Goal: Find specific page/section: Find specific page/section

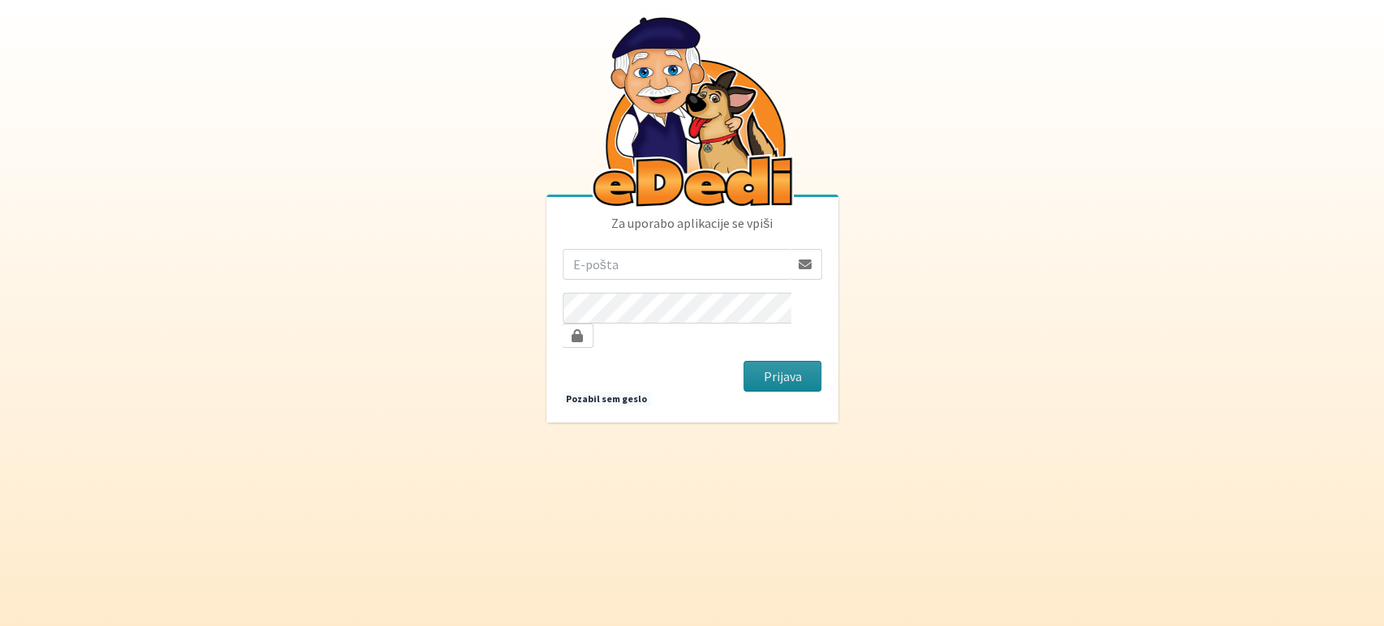
type input "[EMAIL_ADDRESS][DOMAIN_NAME]"
click at [790, 370] on button "Prijava" at bounding box center [782, 376] width 79 height 31
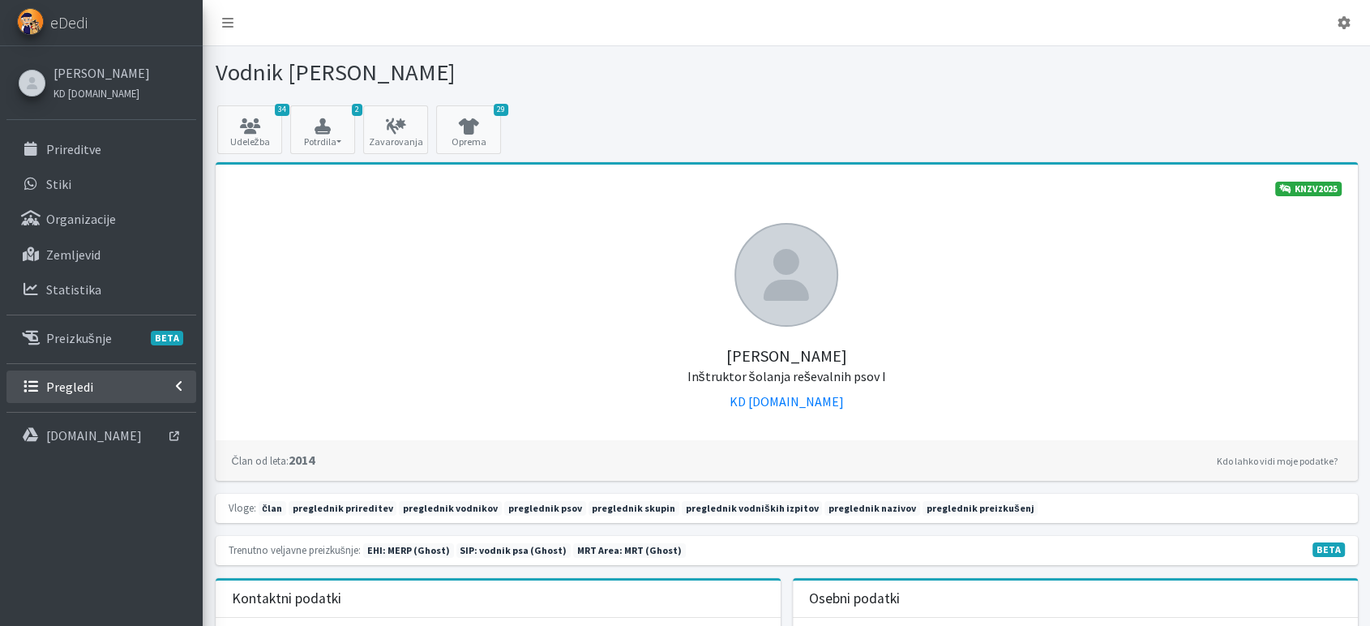
click at [167, 385] on link "Pregledi" at bounding box center [101, 386] width 190 height 32
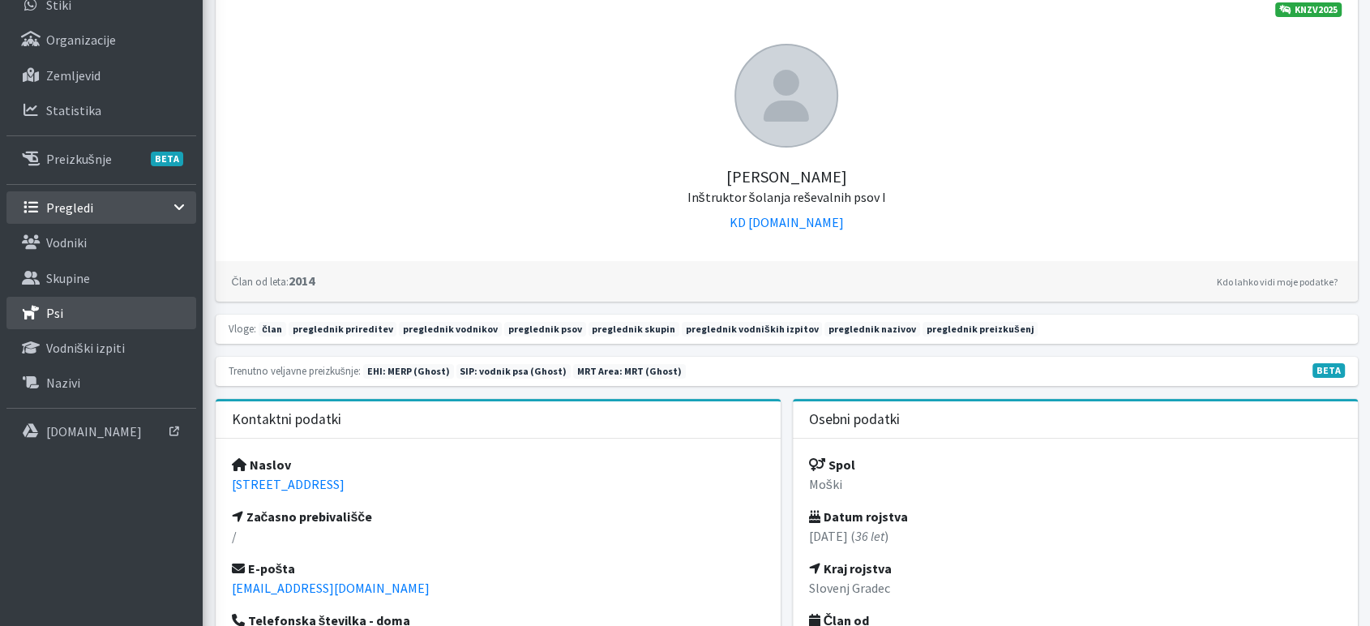
scroll to position [90, 0]
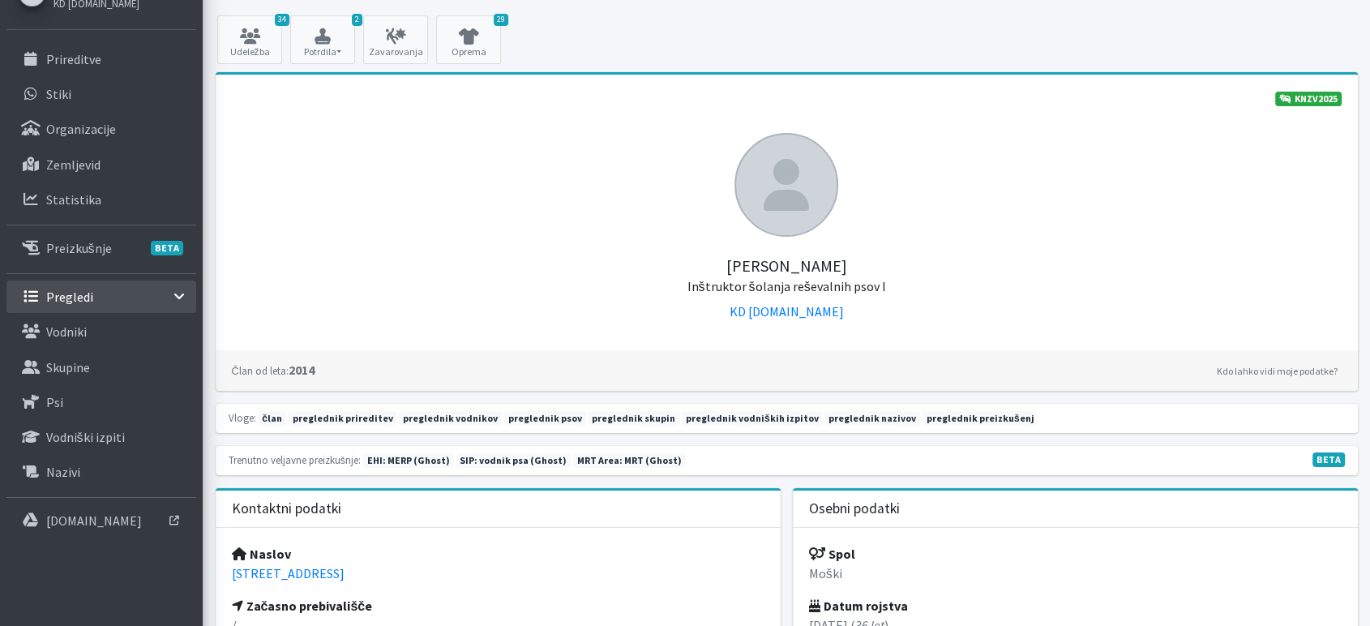
click at [182, 298] on icon at bounding box center [179, 296] width 13 height 8
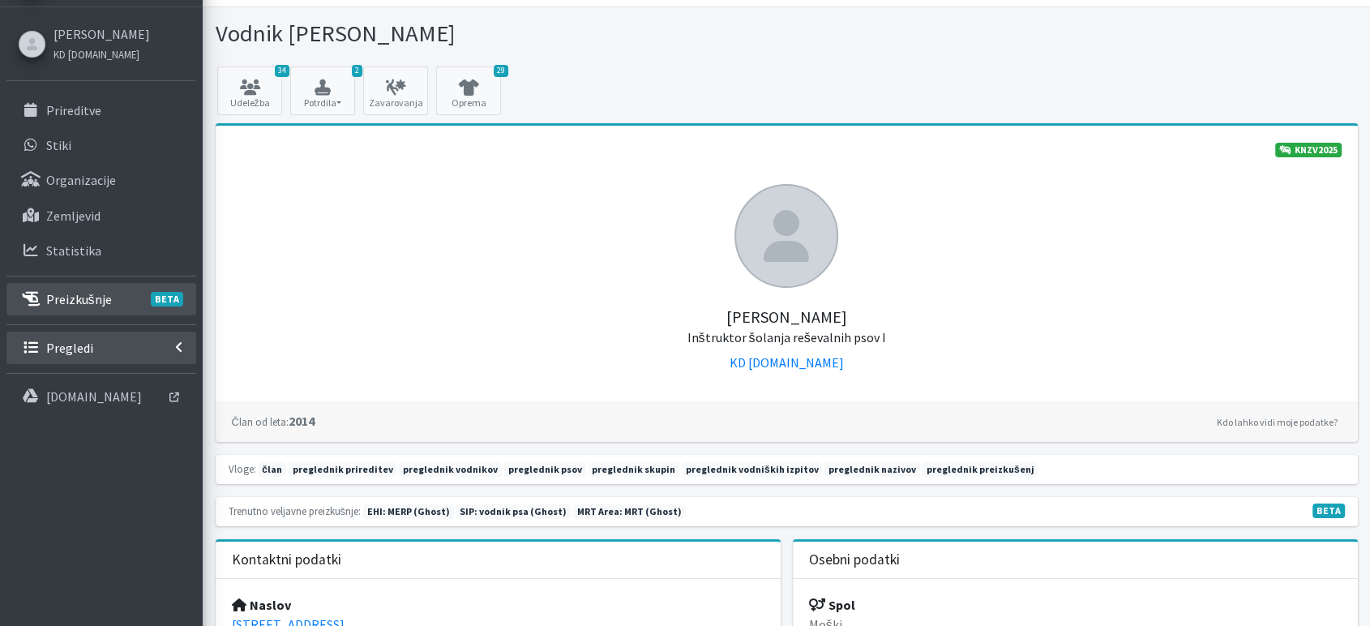
scroll to position [0, 0]
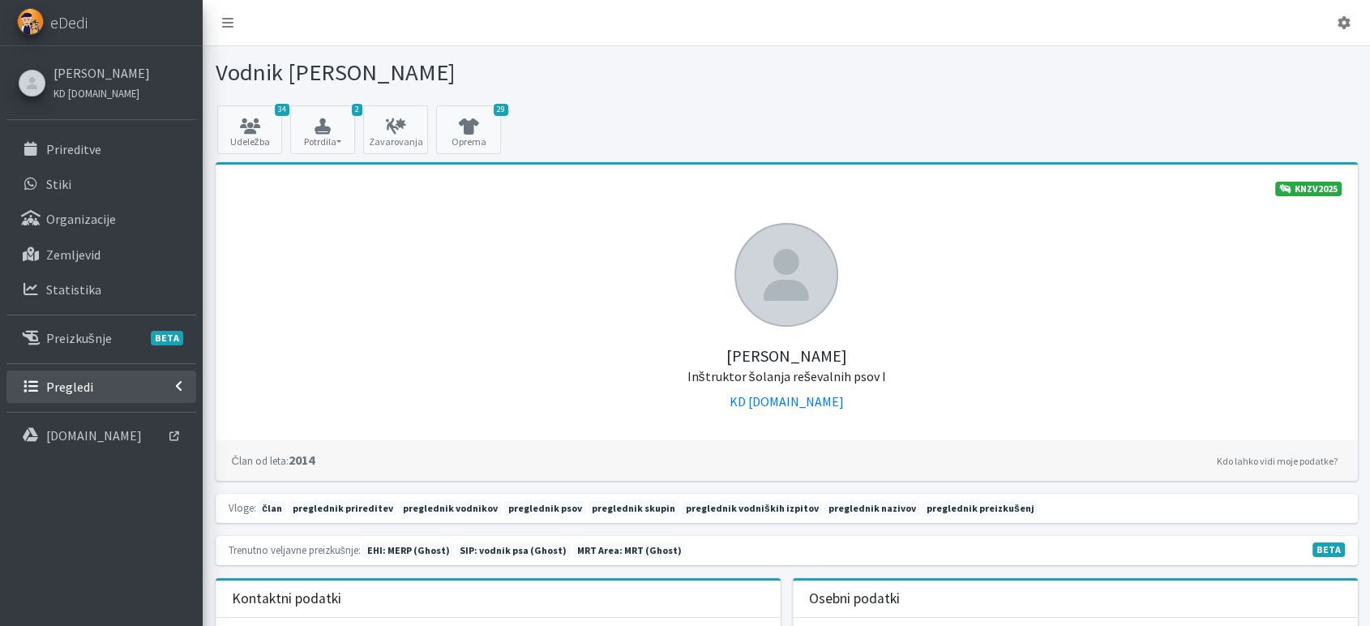
click at [178, 374] on link "Pregledi" at bounding box center [101, 386] width 190 height 32
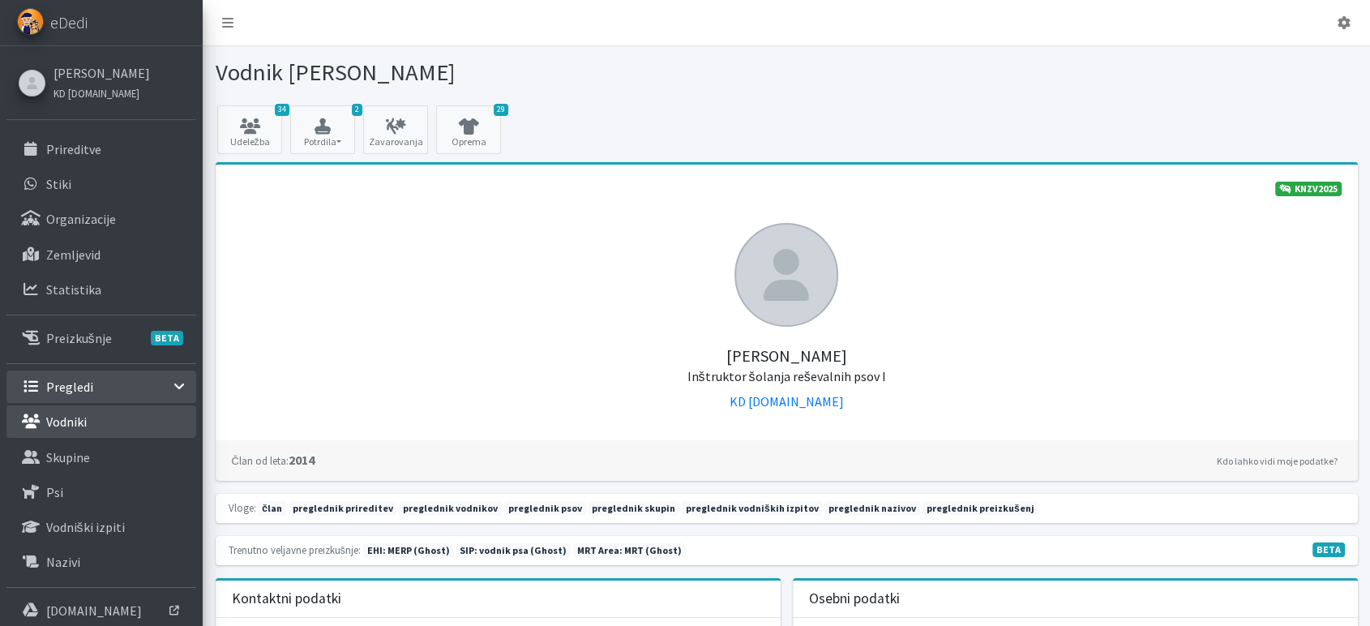
click at [104, 424] on link "Vodniki" at bounding box center [101, 421] width 190 height 32
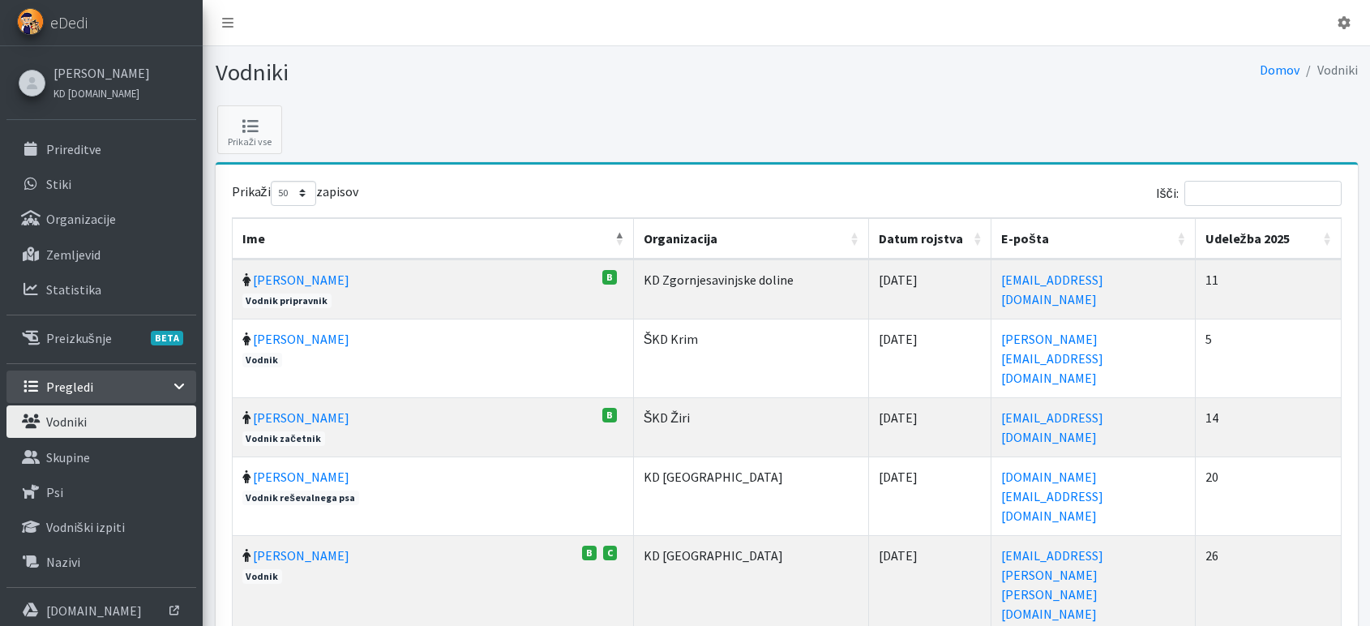
select select "50"
click at [1227, 197] on input "Išči:" at bounding box center [1262, 193] width 157 height 25
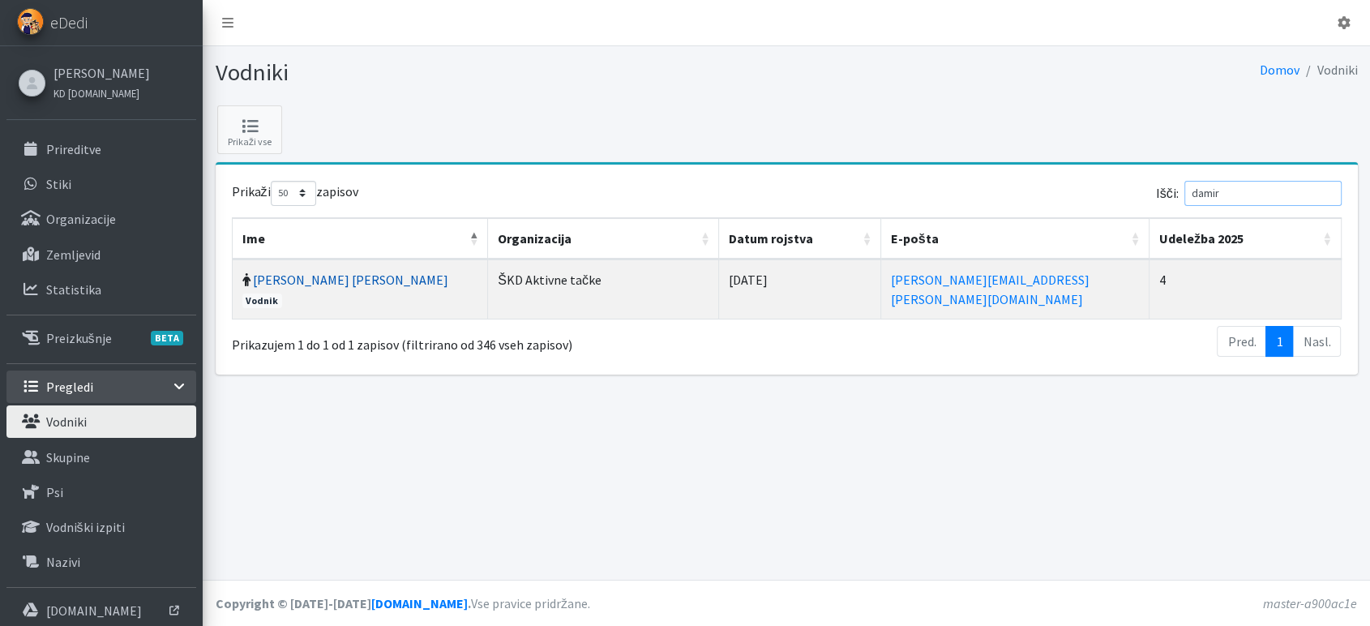
type input "damir"
click at [305, 286] on link "[PERSON_NAME] [PERSON_NAME]" at bounding box center [350, 280] width 195 height 16
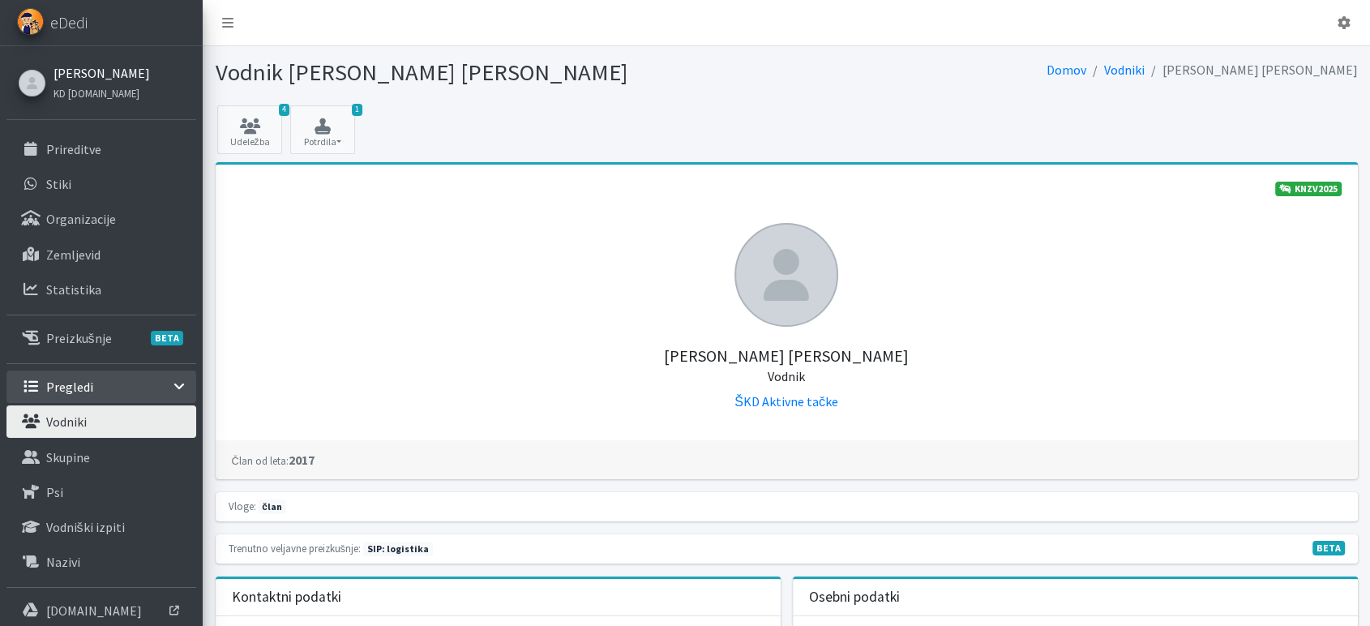
click at [103, 79] on link "[PERSON_NAME]" at bounding box center [102, 72] width 96 height 19
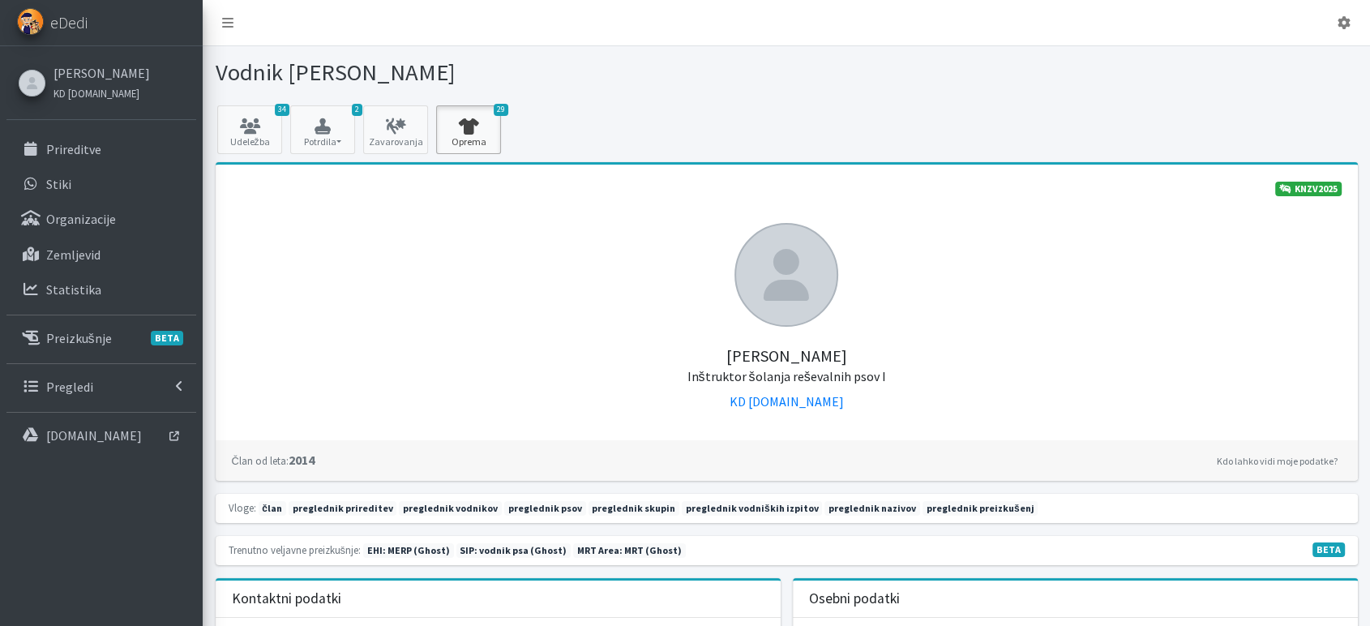
click at [484, 141] on link "29 Oprema" at bounding box center [468, 129] width 65 height 49
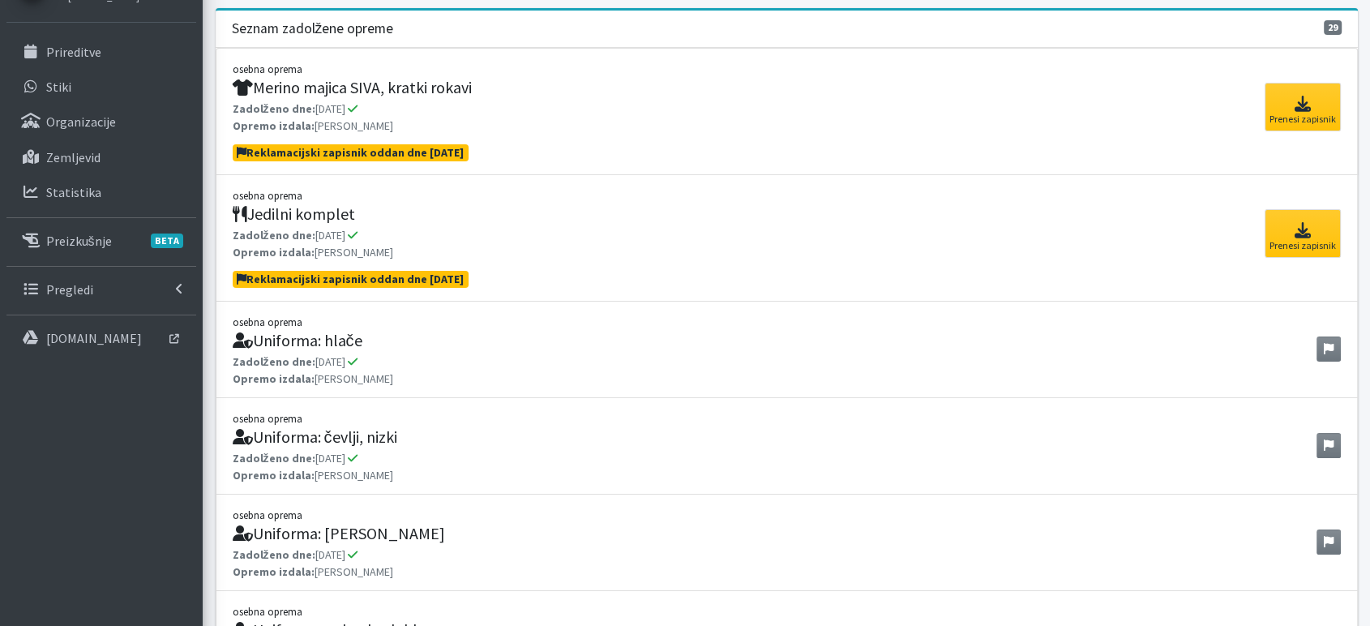
scroll to position [92, 0]
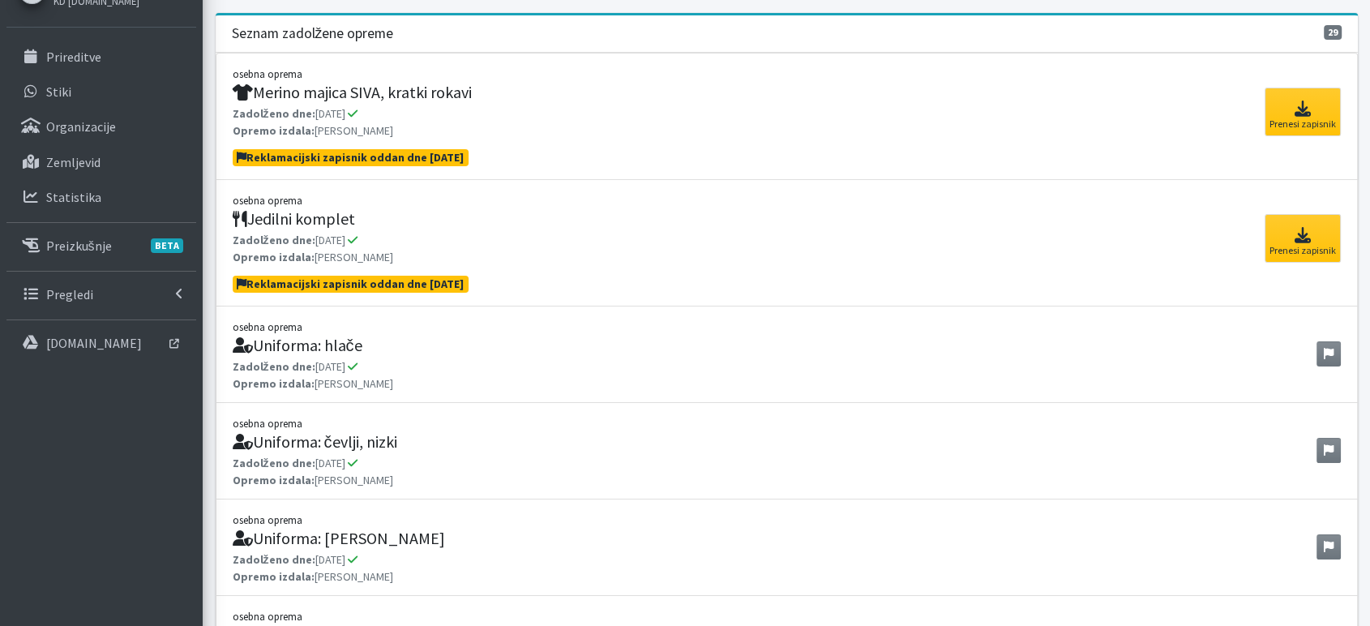
click at [298, 232] on p "Zadolženo dne: [DATE] Opremo izdala: [PERSON_NAME]" at bounding box center [351, 249] width 236 height 34
click at [1304, 238] on icon at bounding box center [1302, 235] width 66 height 16
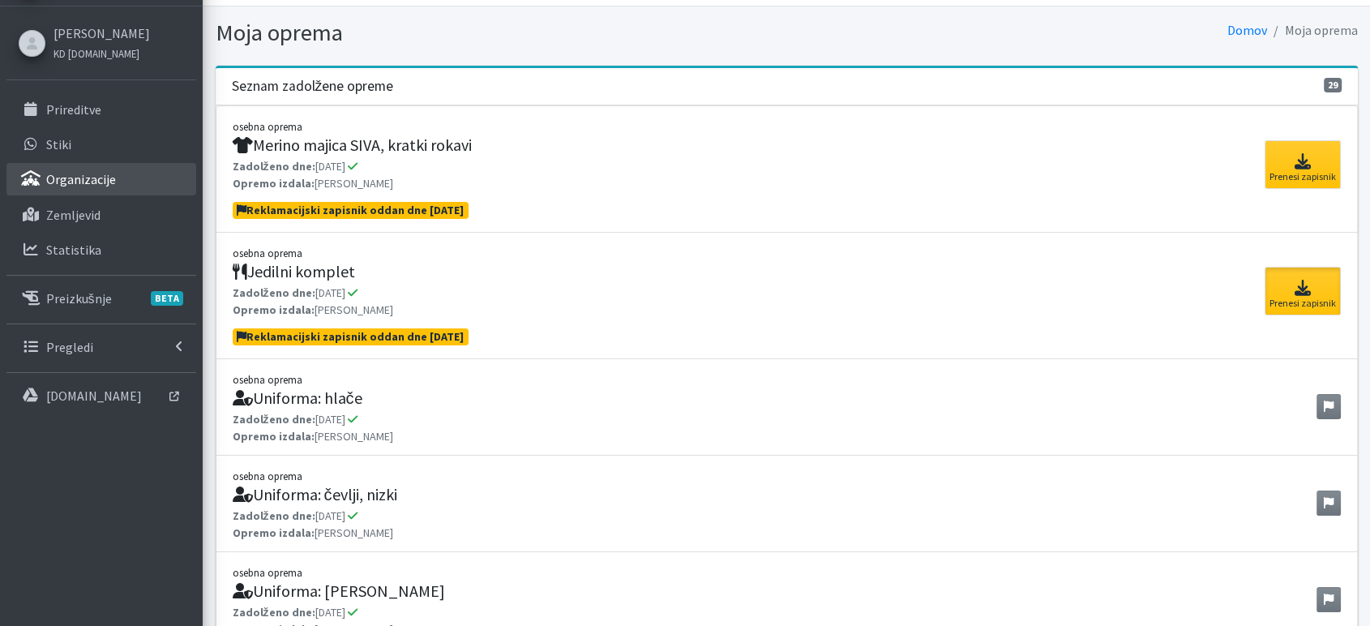
scroll to position [0, 0]
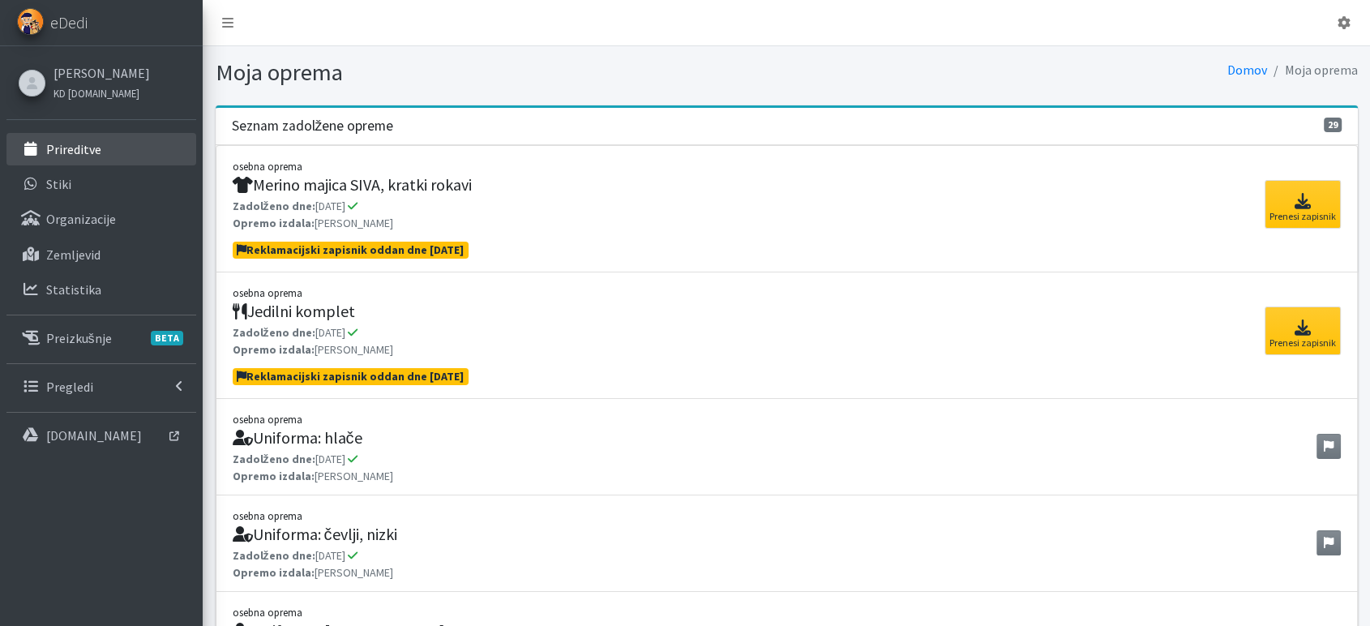
click at [80, 142] on p "Prireditve" at bounding box center [73, 149] width 55 height 16
